Goal: Task Accomplishment & Management: Manage account settings

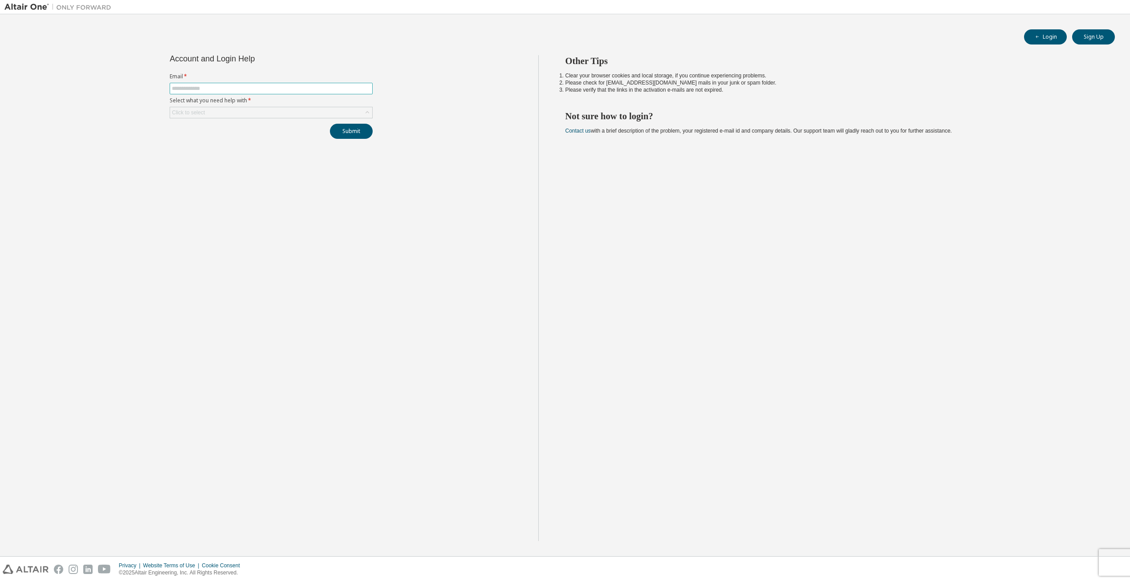
click at [245, 87] on input "text" at bounding box center [271, 88] width 199 height 7
type input "**********"
click at [242, 111] on div "Click to select" at bounding box center [271, 112] width 202 height 11
click at [240, 138] on li "I forgot my password" at bounding box center [271, 137] width 201 height 12
click at [350, 131] on button "Submit" at bounding box center [351, 131] width 43 height 15
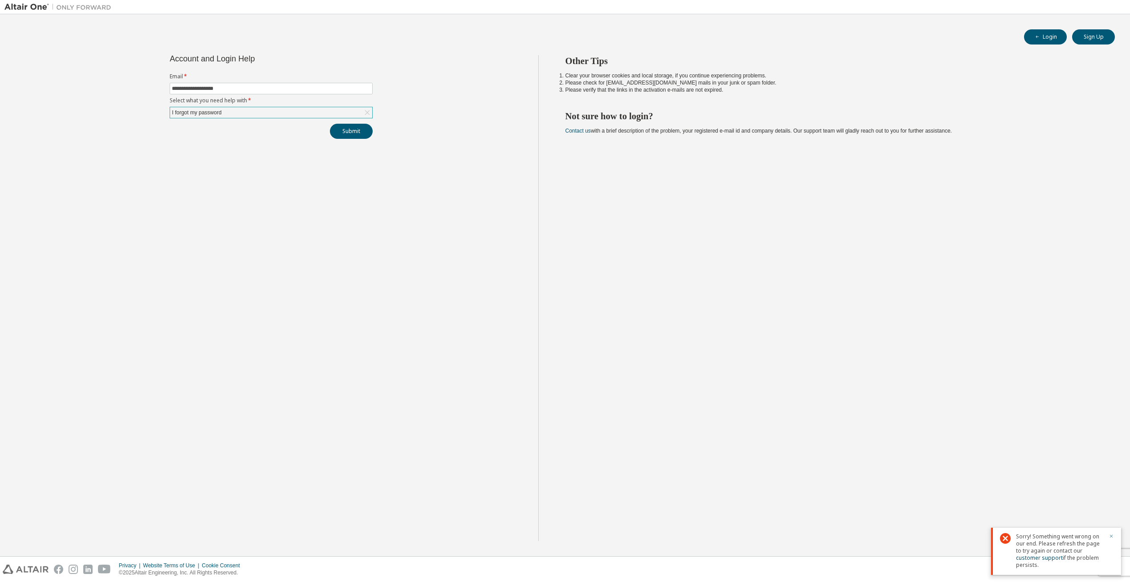
click at [1112, 535] on icon "button" at bounding box center [1111, 536] width 5 height 5
click at [816, 407] on div "Other Tips Clear your browser cookies and local storage, if you continue experi…" at bounding box center [832, 298] width 588 height 486
click at [351, 128] on button "Submit" at bounding box center [351, 131] width 43 height 15
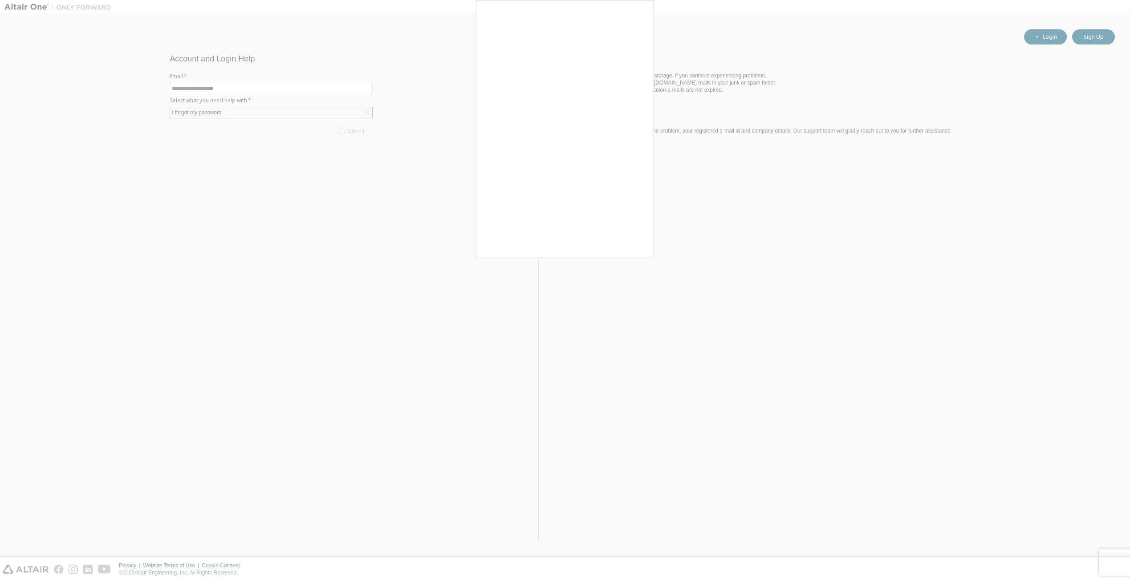
drag, startPoint x: 372, startPoint y: 77, endPoint x: 366, endPoint y: 55, distance: 22.8
click at [372, 77] on div at bounding box center [565, 291] width 1130 height 582
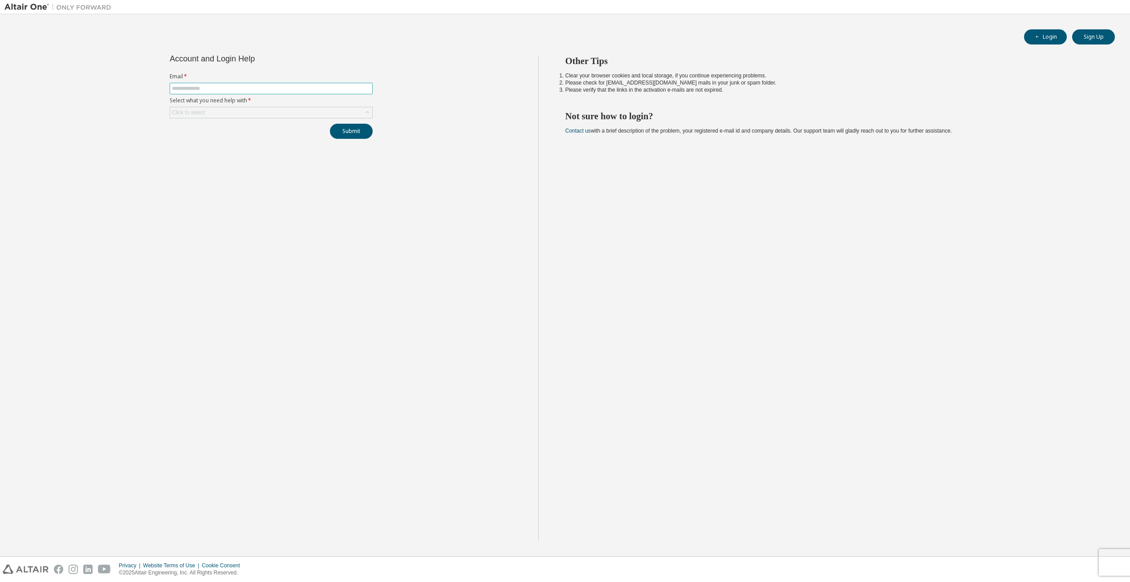
click at [266, 84] on span at bounding box center [271, 89] width 203 height 12
click at [267, 85] on input "text" at bounding box center [271, 88] width 199 height 7
type input "**********"
click at [252, 106] on form "**********" at bounding box center [271, 95] width 203 height 45
click at [356, 114] on div "Click to select" at bounding box center [271, 112] width 202 height 11
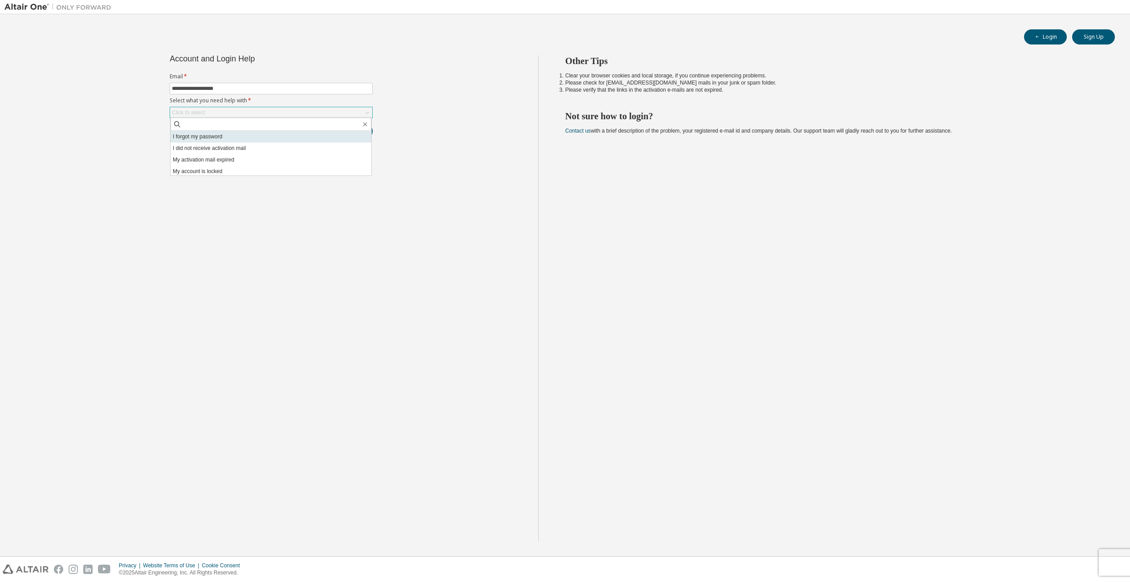
click at [294, 138] on li "I forgot my password" at bounding box center [271, 137] width 201 height 12
click at [353, 131] on button "Submit" at bounding box center [351, 131] width 43 height 15
